Goal: Use online tool/utility: Utilize a website feature to perform a specific function

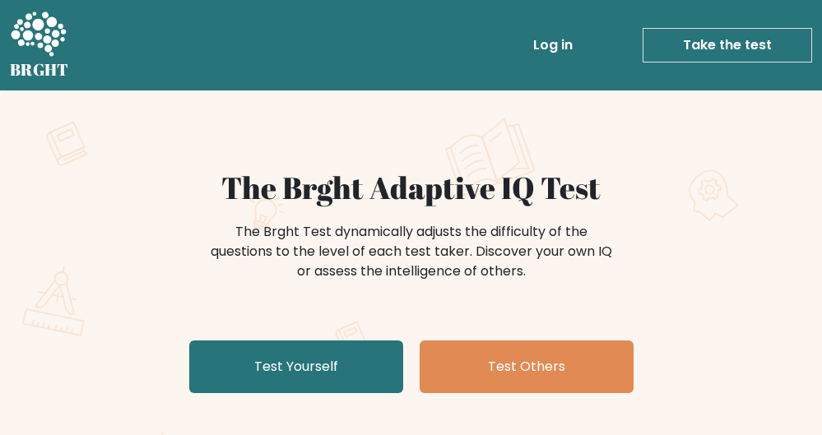
scroll to position [168, 0]
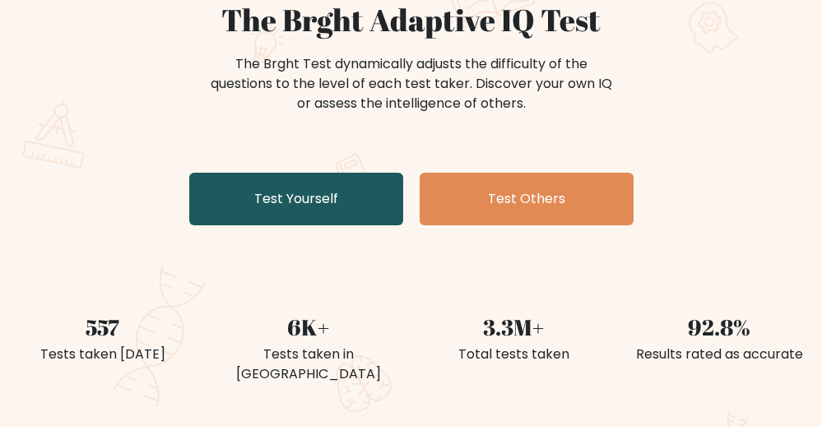
click at [372, 218] on link "Test Yourself" at bounding box center [296, 199] width 214 height 53
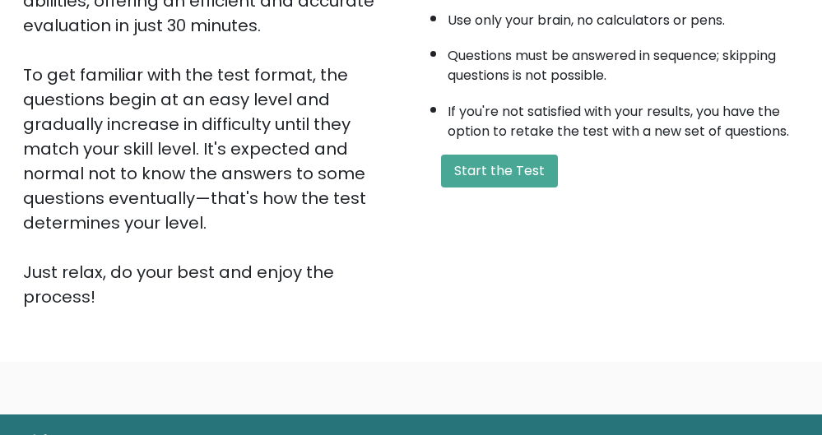
scroll to position [470, 0]
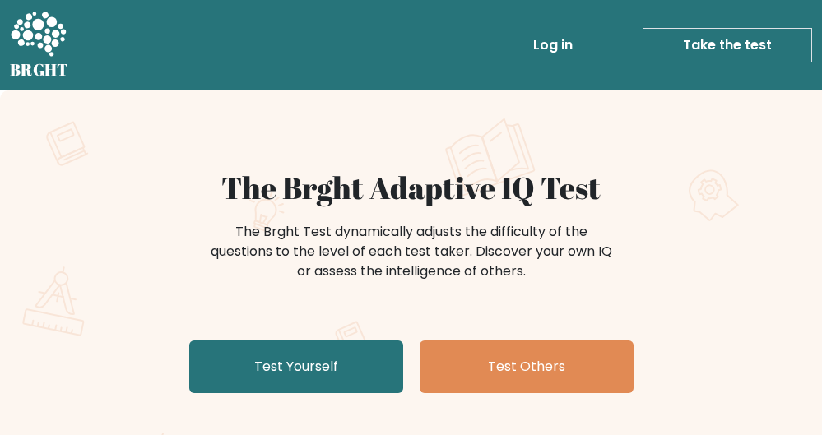
scroll to position [168, 0]
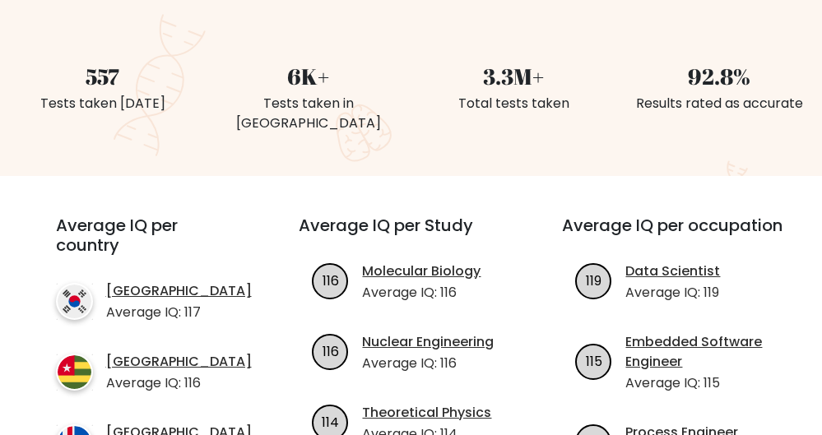
scroll to position [86, 0]
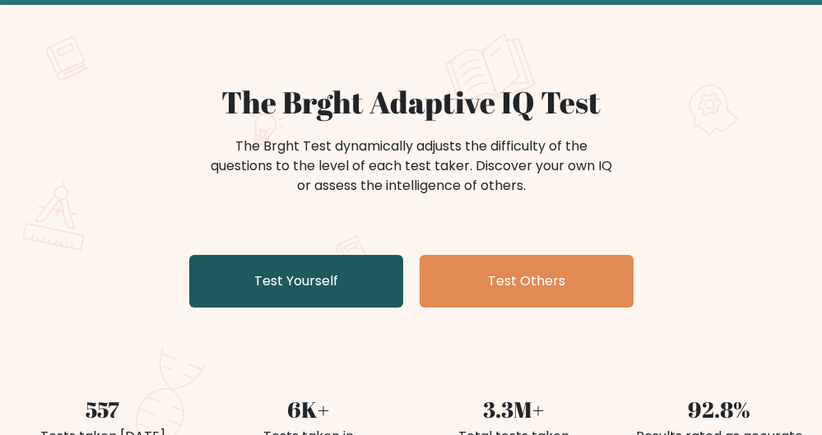
click at [350, 269] on link "Test Yourself" at bounding box center [296, 281] width 214 height 53
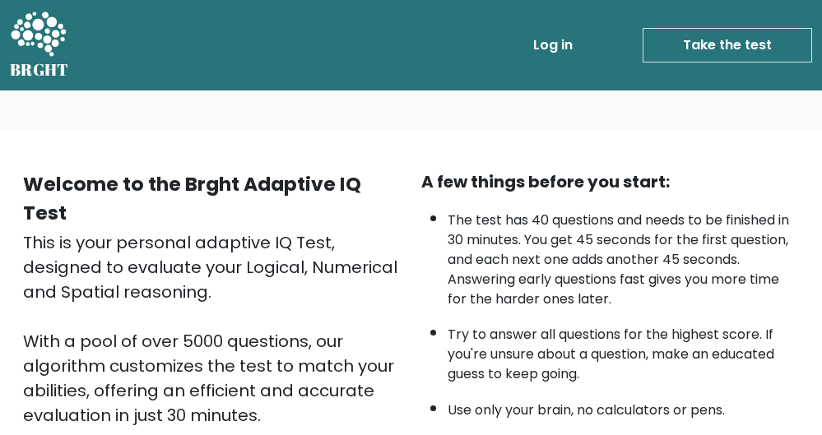
click at [524, 283] on li "The test has 40 questions and needs to be finished in 30 minutes. You get 45 se…" at bounding box center [624, 256] width 352 height 107
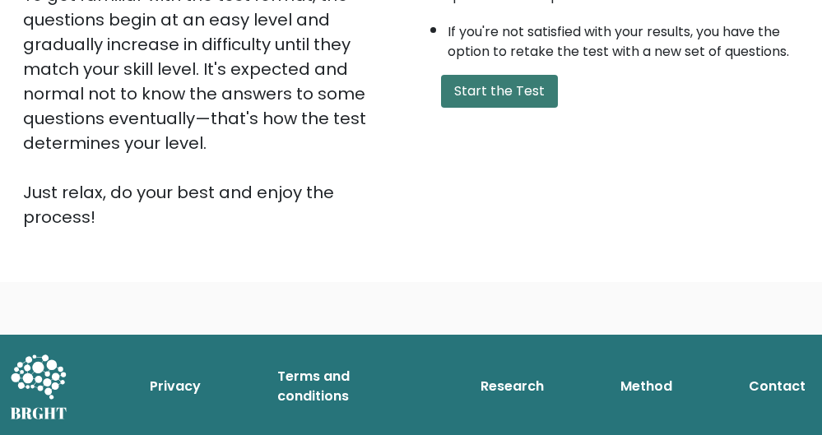
click at [509, 108] on button "Start the Test" at bounding box center [499, 91] width 117 height 33
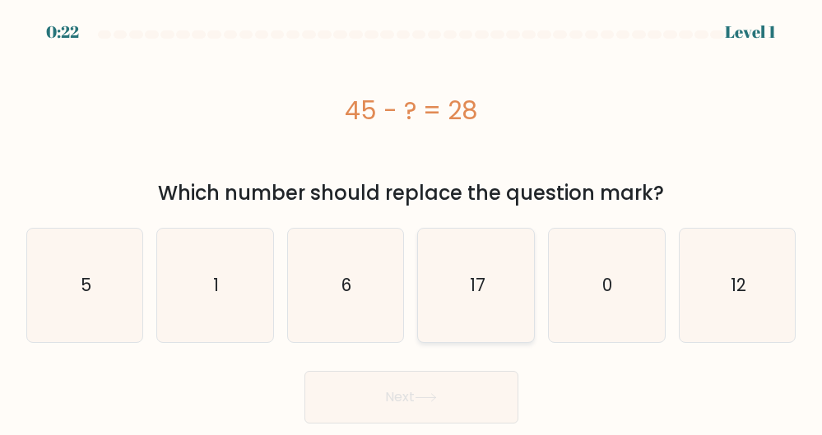
click at [473, 232] on icon "17" at bounding box center [477, 286] width 114 height 114
click at [412, 222] on input "d. 17" at bounding box center [412, 220] width 1 height 4
radio input "true"
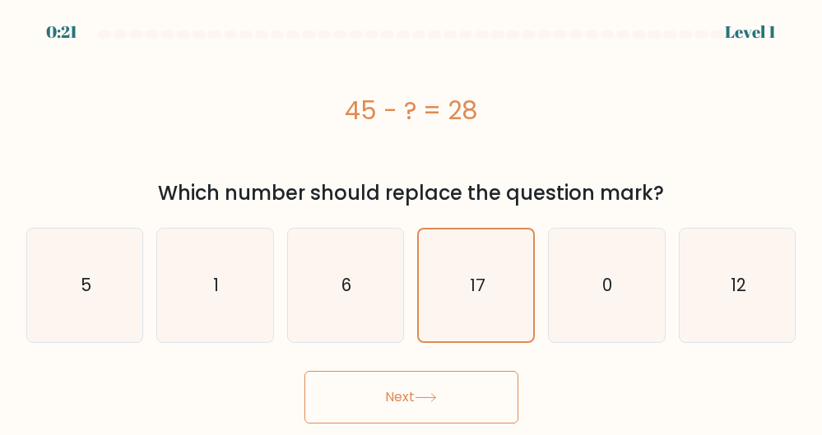
click at [437, 398] on icon at bounding box center [426, 398] width 22 height 9
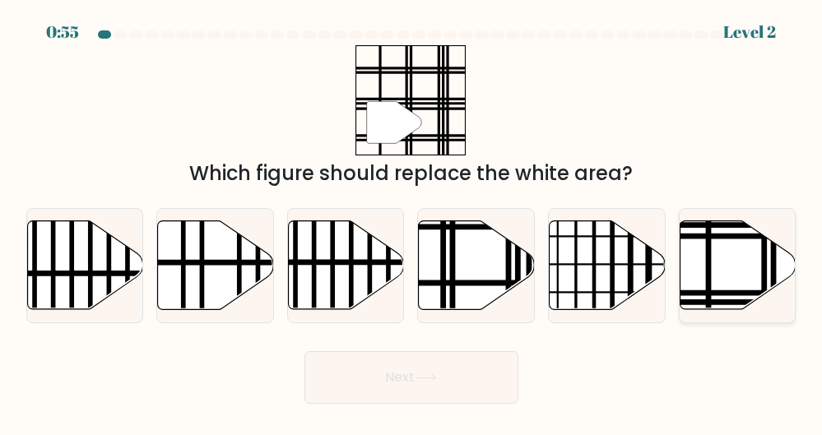
click at [771, 252] on icon at bounding box center [738, 265] width 116 height 89
click at [412, 222] on input "f." at bounding box center [412, 220] width 1 height 4
radio input "true"
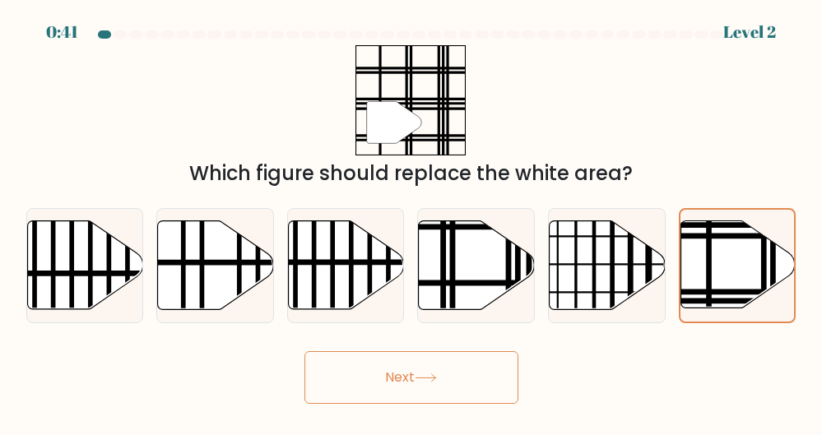
drag, startPoint x: 496, startPoint y: 367, endPoint x: 470, endPoint y: 391, distance: 34.9
click at [470, 391] on button "Next" at bounding box center [412, 378] width 214 height 53
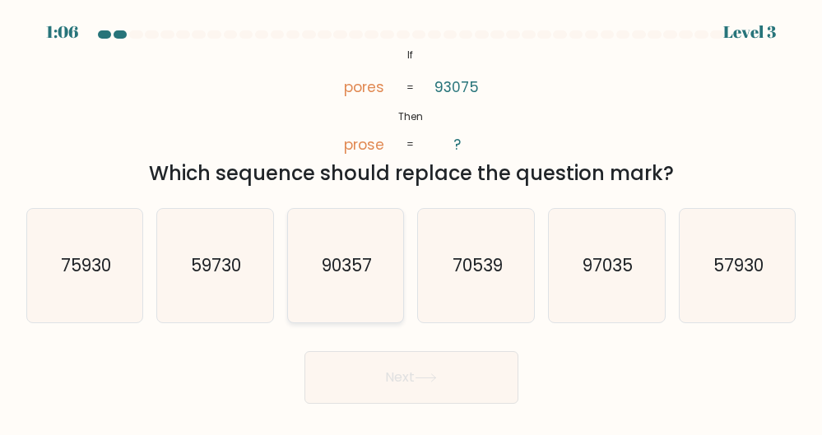
click at [335, 262] on text "90357" at bounding box center [347, 266] width 50 height 24
click at [412, 222] on input "c. 90357" at bounding box center [412, 220] width 1 height 4
radio input "true"
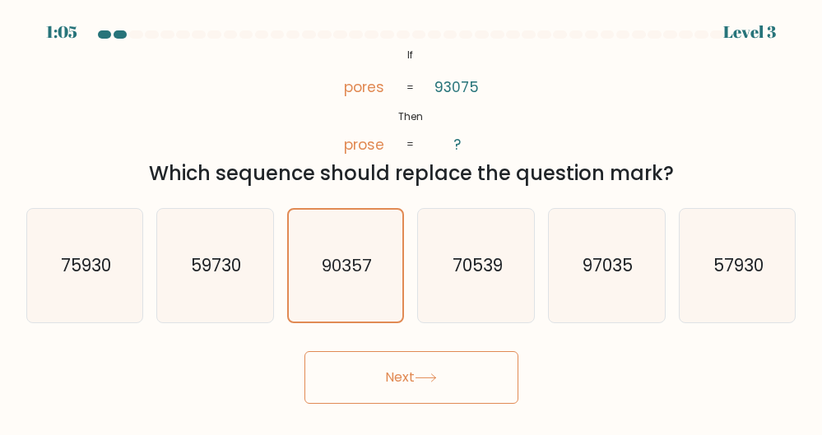
click at [451, 383] on button "Next" at bounding box center [412, 378] width 214 height 53
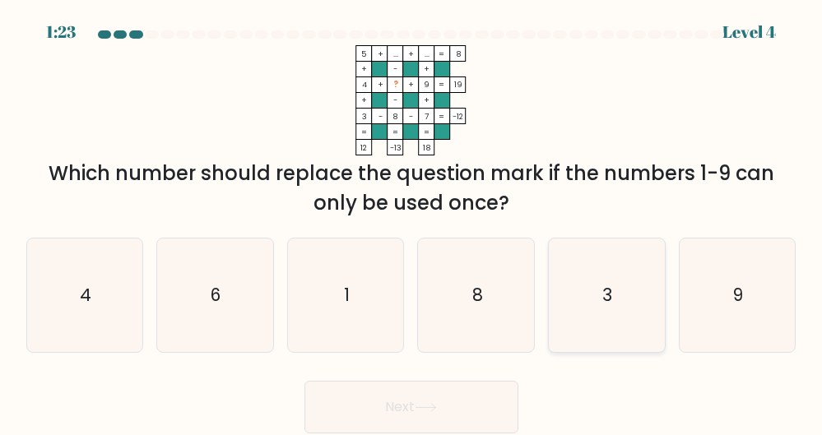
click at [624, 291] on icon "3" at bounding box center [607, 296] width 114 height 114
click at [412, 222] on input "e. 3" at bounding box center [412, 220] width 1 height 4
radio input "true"
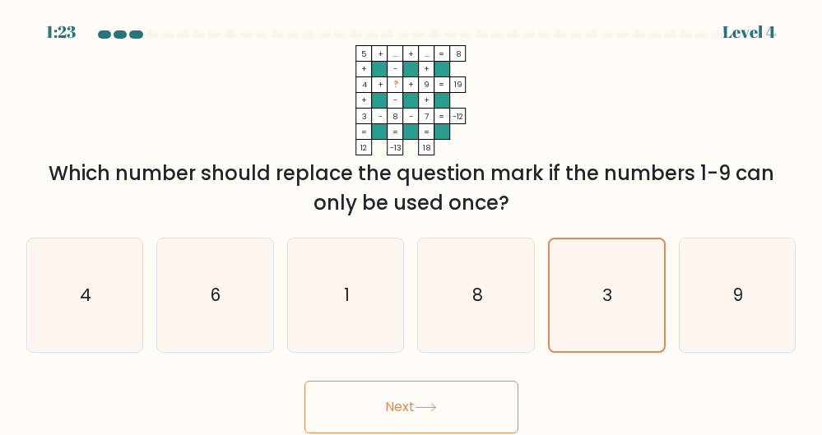
click at [418, 410] on button "Next" at bounding box center [412, 407] width 214 height 53
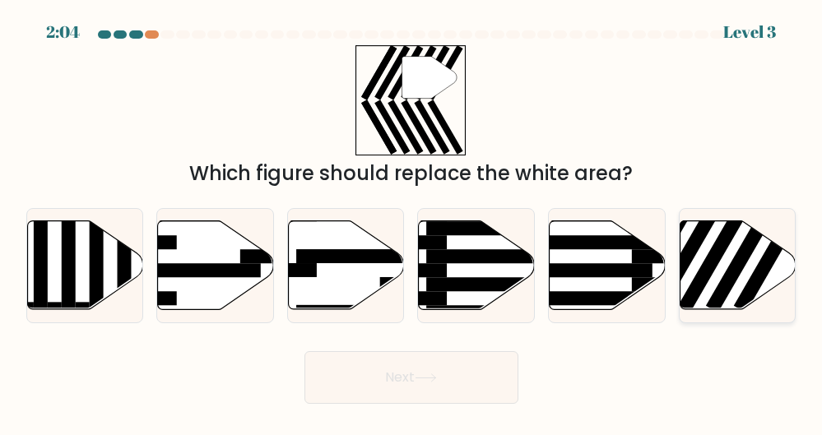
click at [736, 269] on rect at bounding box center [743, 255] width 75 height 116
click at [412, 222] on input "f." at bounding box center [412, 220] width 1 height 4
radio input "true"
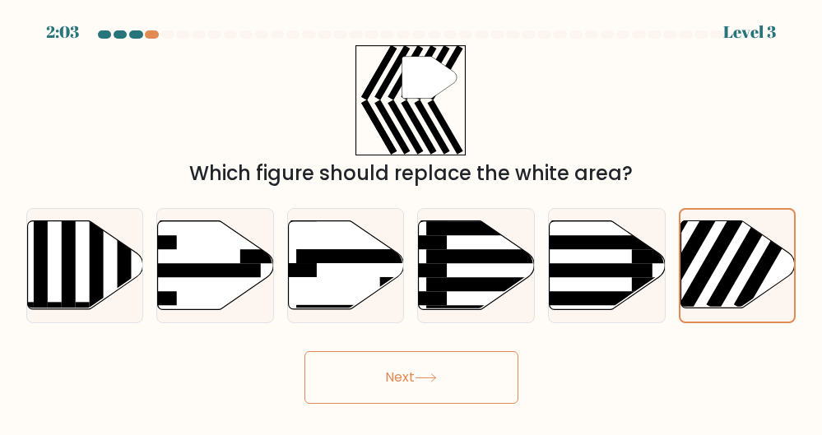
click at [475, 364] on button "Next" at bounding box center [412, 378] width 214 height 53
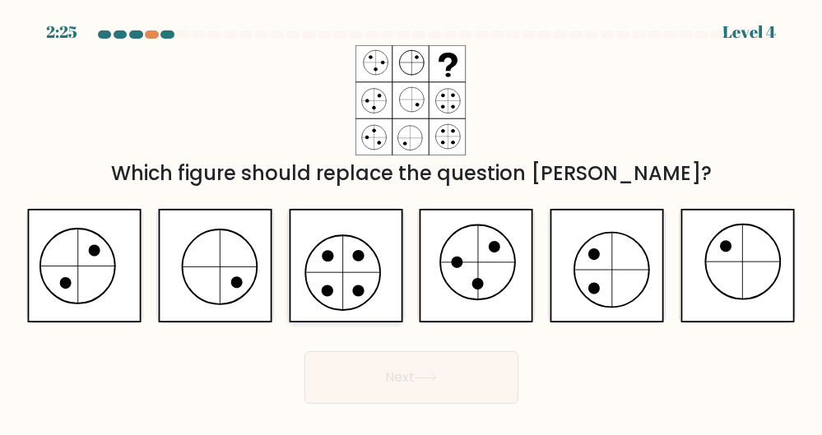
click at [350, 280] on icon at bounding box center [346, 266] width 114 height 114
click at [412, 222] on input "c." at bounding box center [412, 220] width 1 height 4
radio input "true"
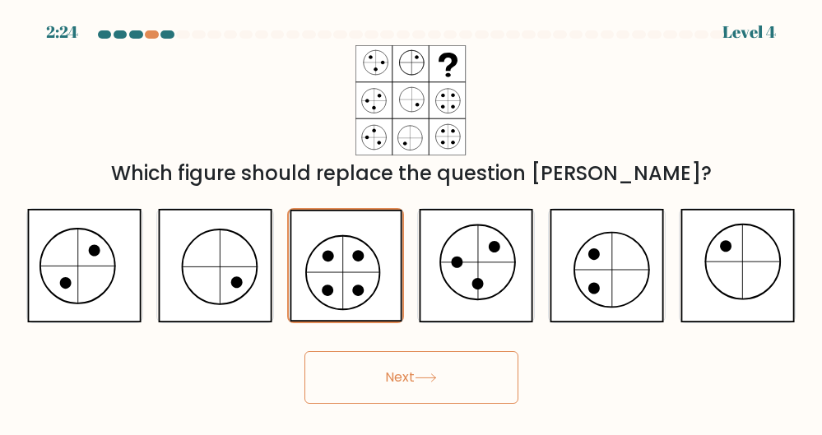
click at [479, 394] on button "Next" at bounding box center [412, 378] width 214 height 53
